Goal: Information Seeking & Learning: Learn about a topic

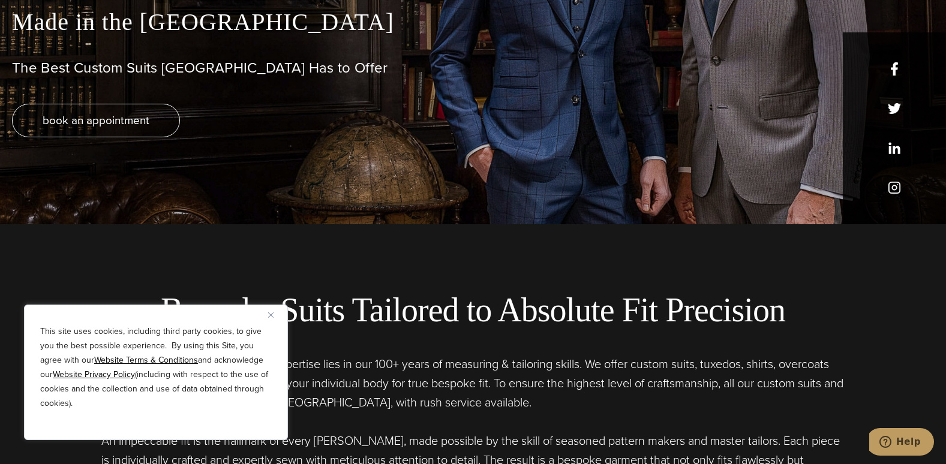
scroll to position [280, 0]
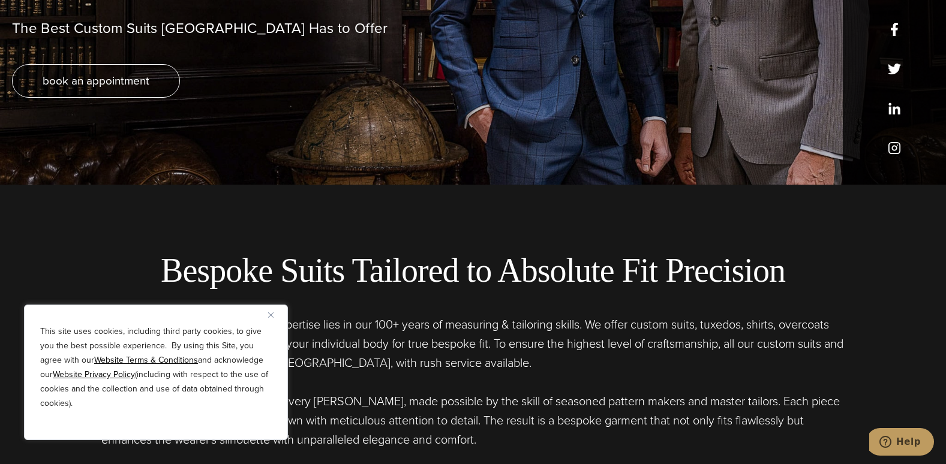
click at [269, 313] on img "Close" at bounding box center [270, 315] width 5 height 5
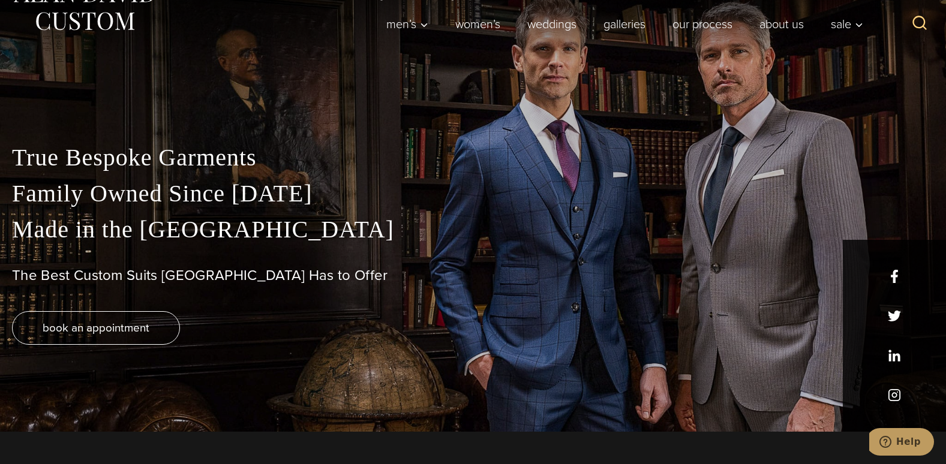
scroll to position [0, 0]
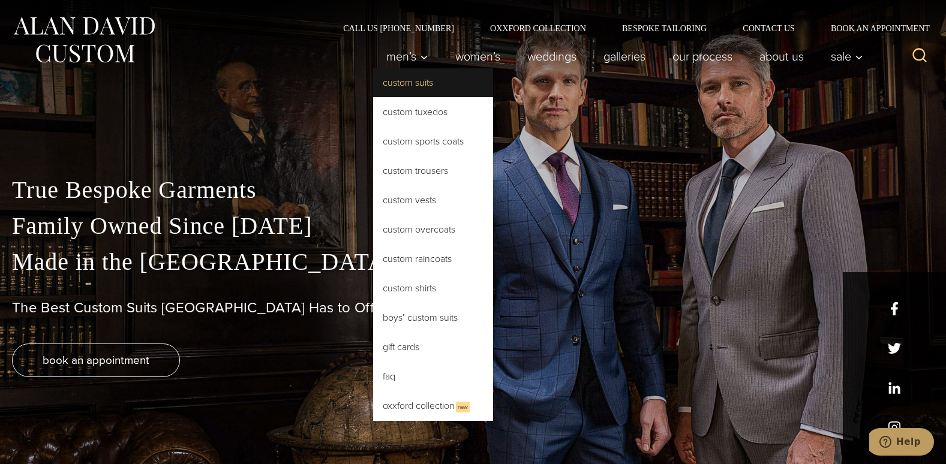
click at [404, 83] on link "Custom Suits" at bounding box center [433, 82] width 120 height 29
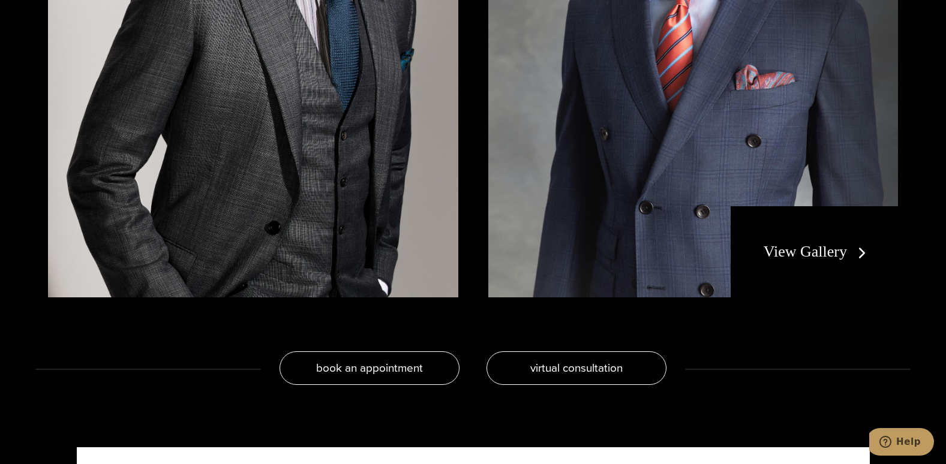
scroll to position [2398, 0]
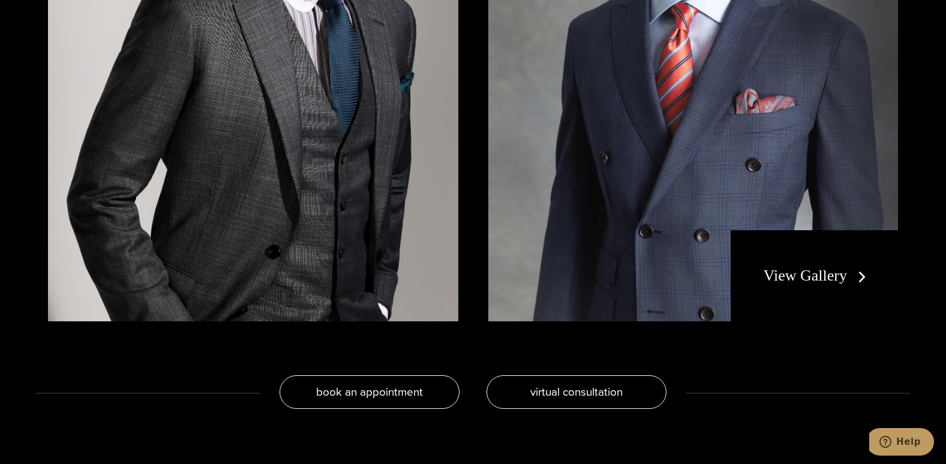
click at [824, 274] on link "View Gallery" at bounding box center [817, 275] width 107 height 17
